Goal: Task Accomplishment & Management: Complete application form

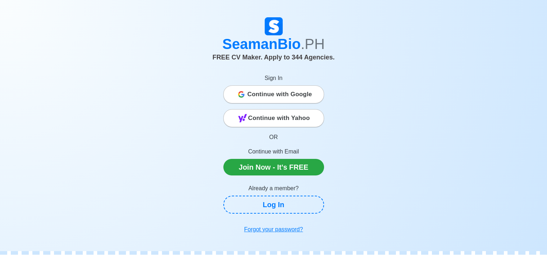
click at [282, 94] on span "Continue with Google" at bounding box center [280, 94] width 65 height 14
click at [413, 35] on h1 "SeamanBio .PH" at bounding box center [273, 43] width 399 height 17
click at [301, 90] on span "Continue with Google" at bounding box center [280, 94] width 65 height 14
